Goal: Contribute content: Add original content to the website for others to see

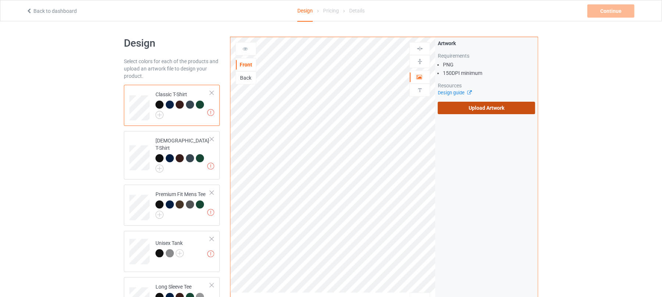
click at [483, 107] on label "Upload Artwork" at bounding box center [486, 108] width 97 height 12
click at [0, 0] on input "Upload Artwork" at bounding box center [0, 0] width 0 height 0
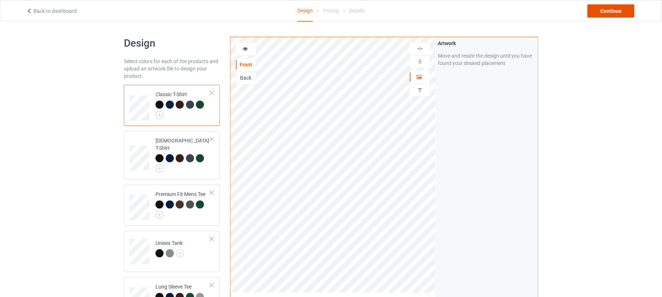
click at [611, 12] on div "Continue" at bounding box center [610, 10] width 47 height 13
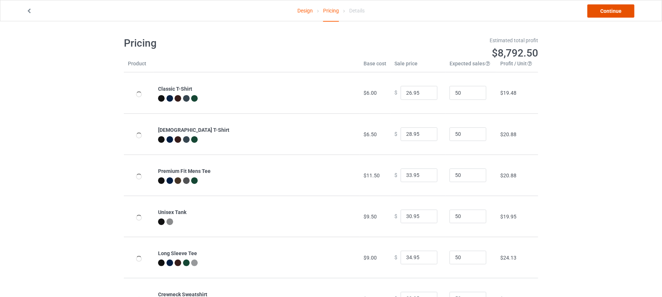
click at [613, 10] on link "Continue" at bounding box center [610, 10] width 47 height 13
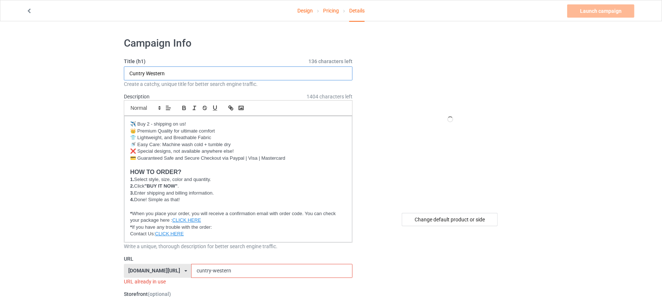
drag, startPoint x: 176, startPoint y: 71, endPoint x: 73, endPoint y: 69, distance: 103.0
paste input "Moonbound Messenger"
type input "Moonbound Messenger"
drag, startPoint x: 224, startPoint y: 271, endPoint x: 175, endPoint y: 271, distance: 48.9
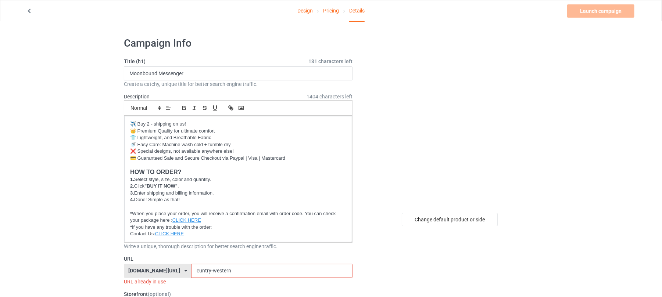
click at [175, 271] on div "[DOMAIN_NAME][URL] [DOMAIN_NAME][URL] [DOMAIN_NAME][URL] 6273c5abfddeea00434baf…" at bounding box center [238, 271] width 229 height 14
paste input "Moonbound Messenger"
click at [215, 272] on input "Moonbound Messenger" at bounding box center [271, 271] width 161 height 14
type input "moonbound-messenger"
click at [599, 9] on link "Launch campaign" at bounding box center [600, 10] width 67 height 13
